Goal: Information Seeking & Learning: Learn about a topic

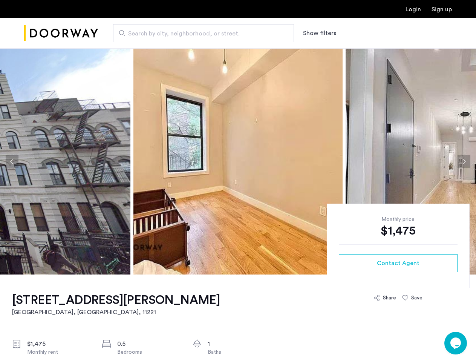
click at [319, 33] on button "Show filters" at bounding box center [319, 33] width 33 height 9
click at [12, 161] on button "Previous apartment" at bounding box center [12, 161] width 13 height 13
click at [238, 161] on img at bounding box center [237, 161] width 209 height 226
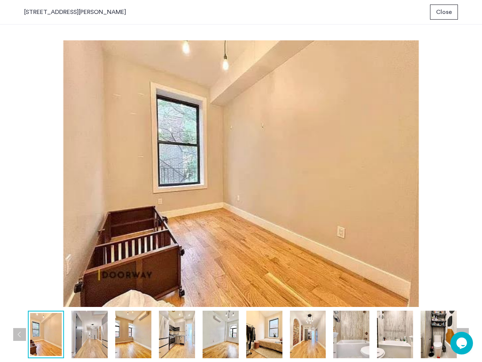
click at [411, 161] on img at bounding box center [241, 173] width 434 height 266
click at [464, 161] on div "856 Greene Avenue, Stuyvesant Heights, Brooklyn, NY, 11221, Unit 5RFL Close pre…" at bounding box center [241, 181] width 482 height 362
click at [398, 263] on img at bounding box center [241, 173] width 434 height 266
click at [385, 298] on img at bounding box center [241, 173] width 434 height 266
click at [412, 298] on img at bounding box center [241, 173] width 434 height 266
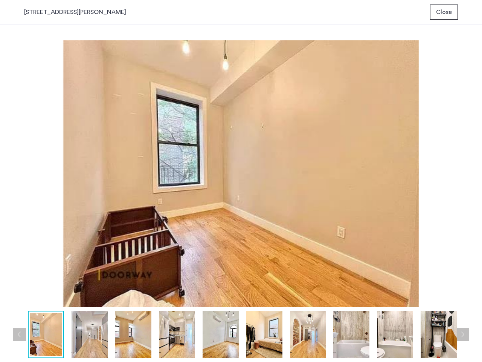
click at [456, 343] on img at bounding box center [439, 334] width 36 height 47
